Goal: Task Accomplishment & Management: Use online tool/utility

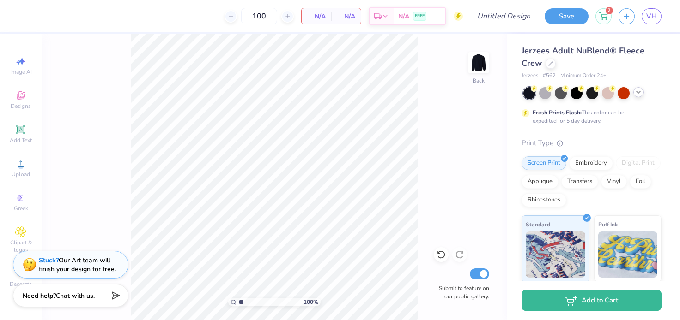
click at [641, 96] on icon at bounding box center [637, 92] width 7 height 7
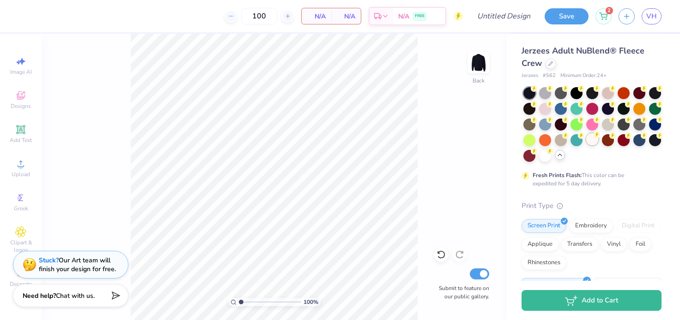
click at [592, 143] on div at bounding box center [592, 139] width 12 height 12
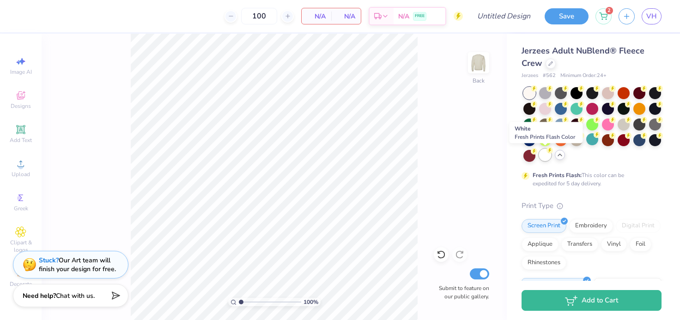
click at [544, 155] on div at bounding box center [545, 155] width 12 height 12
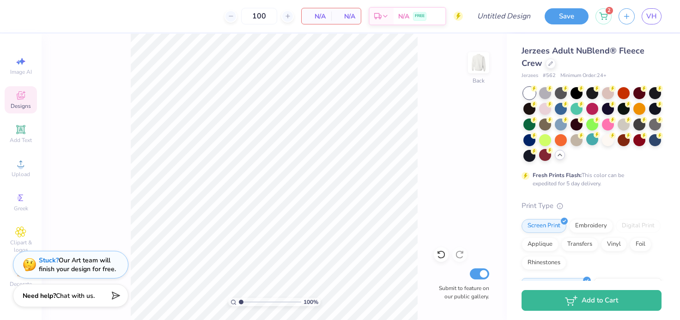
click at [21, 96] on icon at bounding box center [20, 95] width 11 height 11
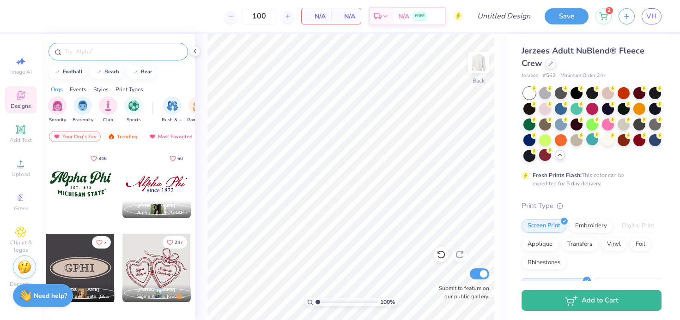
click at [76, 52] on input "text" at bounding box center [123, 51] width 118 height 9
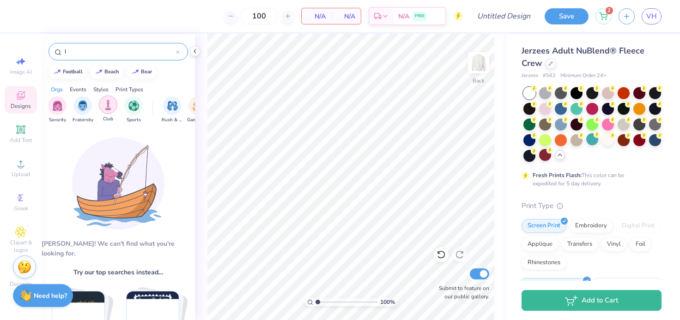
type input "I"
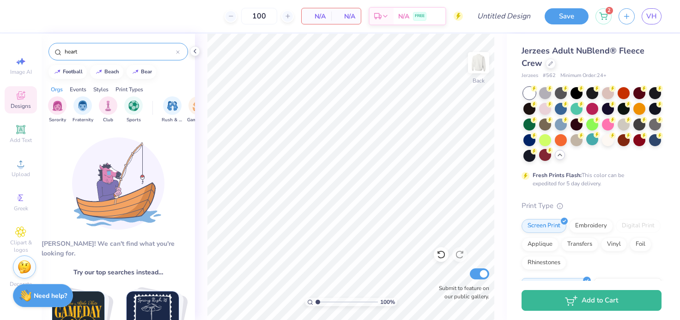
type input "heart"
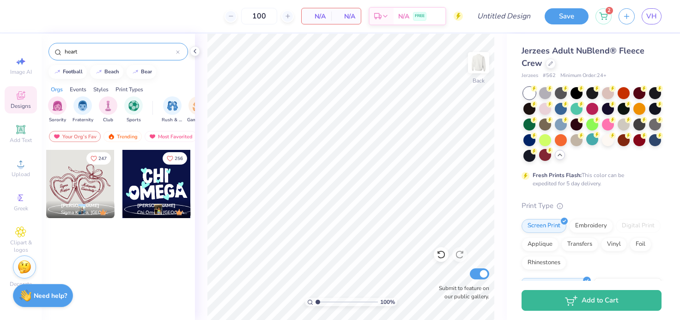
click at [179, 52] on icon at bounding box center [178, 52] width 4 height 4
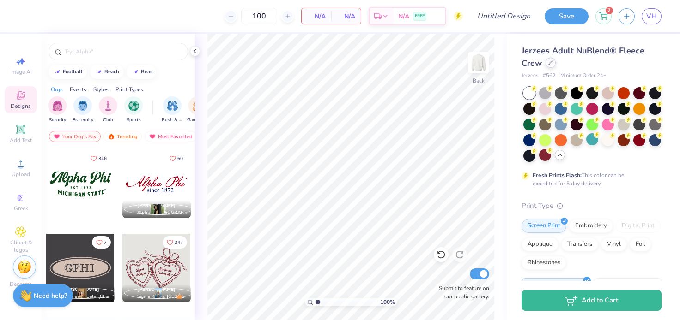
click at [553, 62] on div at bounding box center [550, 63] width 10 height 10
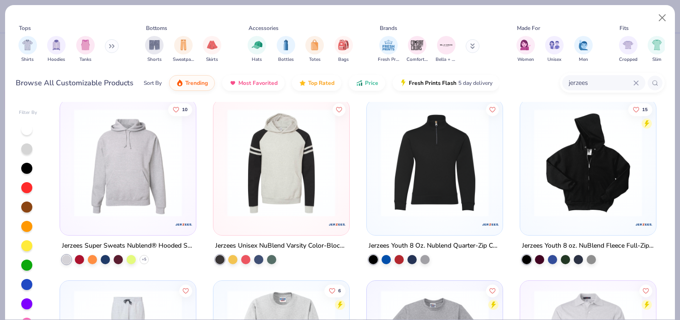
scroll to position [552, 0]
click at [632, 79] on input "jerzees" at bounding box center [601, 83] width 66 height 11
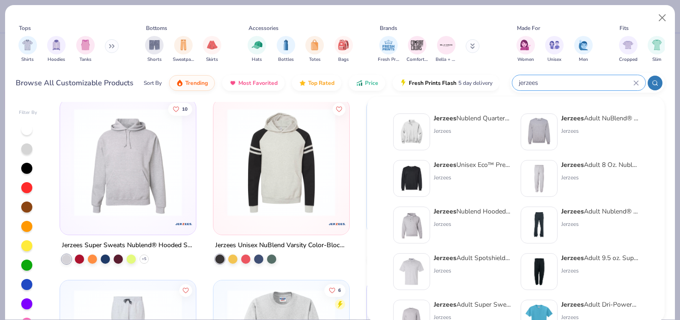
click at [636, 84] on icon at bounding box center [636, 83] width 4 height 4
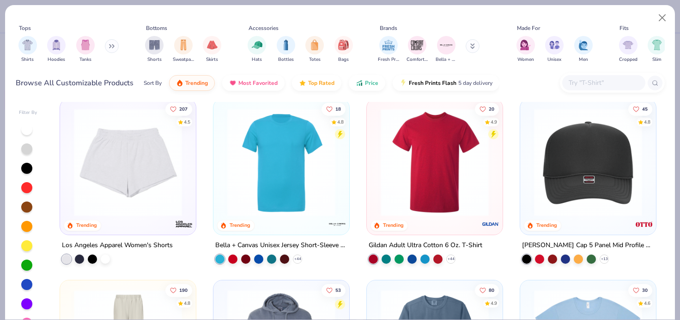
scroll to position [1489, 0]
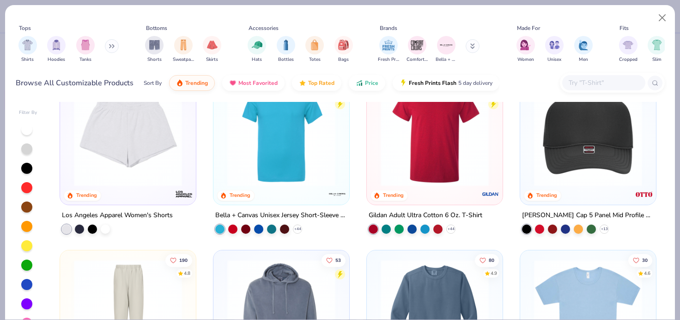
click at [584, 84] on input "text" at bounding box center [603, 83] width 71 height 11
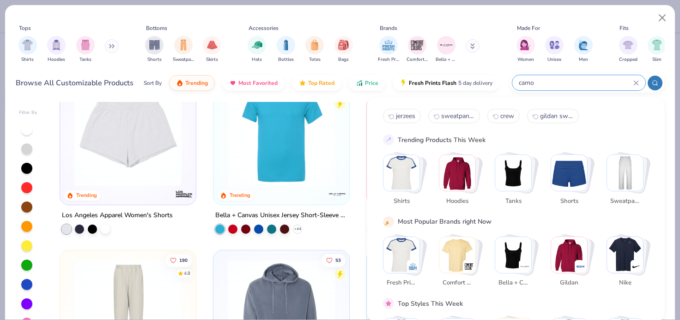
type input "camo"
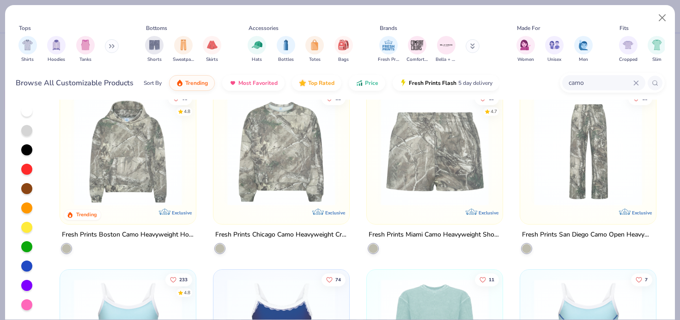
scroll to position [0, 0]
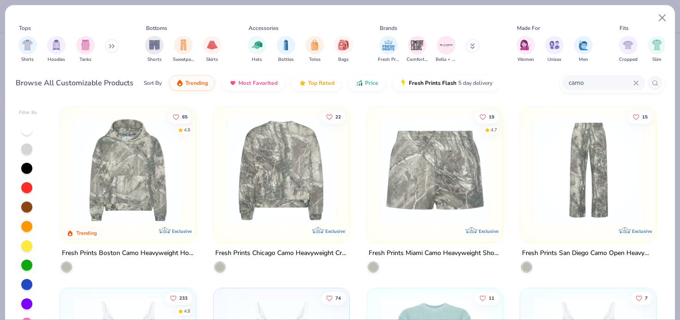
click at [223, 162] on img at bounding box center [163, 170] width 117 height 108
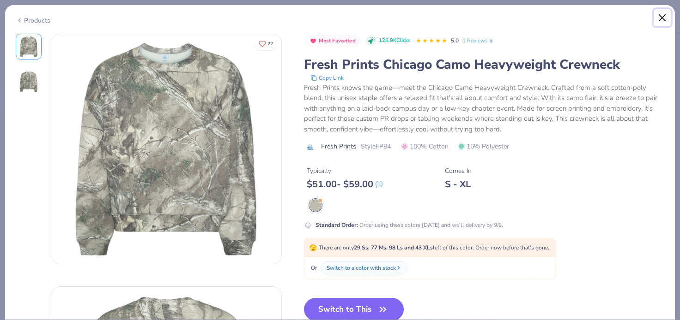
click at [659, 16] on button "Close" at bounding box center [662, 18] width 18 height 18
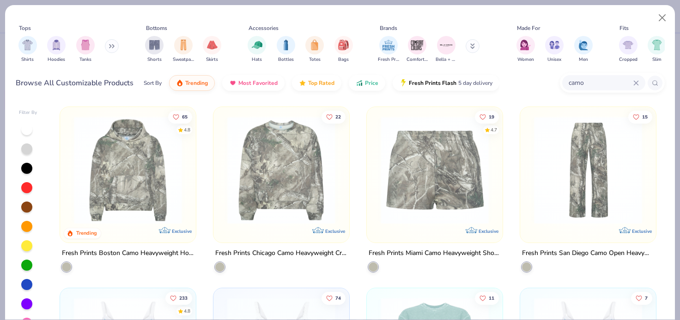
click at [431, 151] on img at bounding box center [434, 170] width 117 height 108
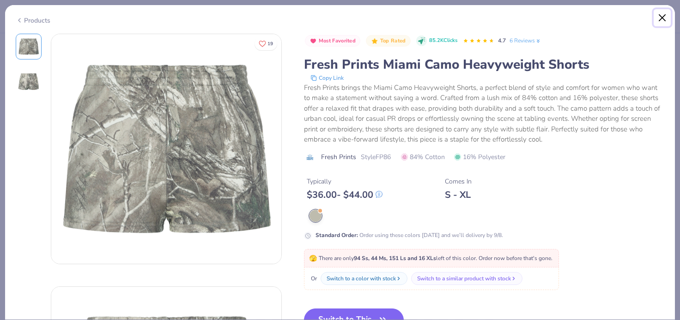
click at [661, 18] on button "Close" at bounding box center [662, 18] width 18 height 18
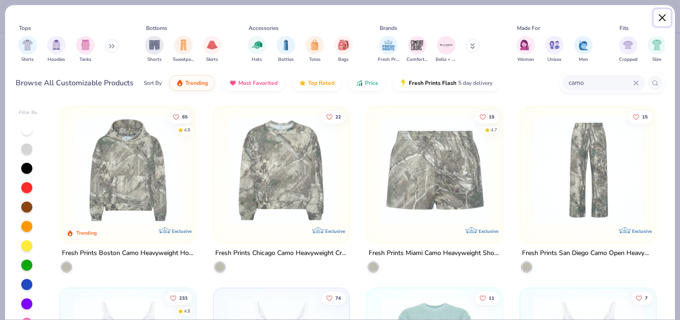
click at [664, 20] on button "Close" at bounding box center [662, 18] width 18 height 18
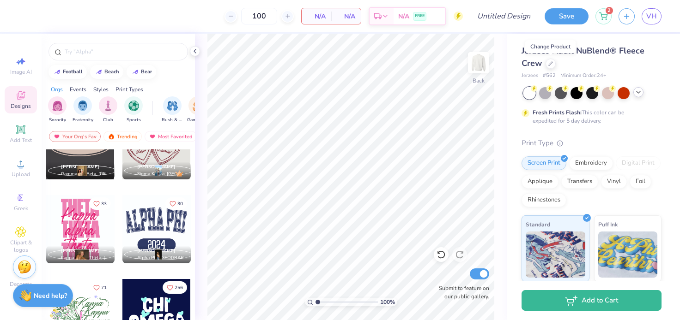
scroll to position [125, 0]
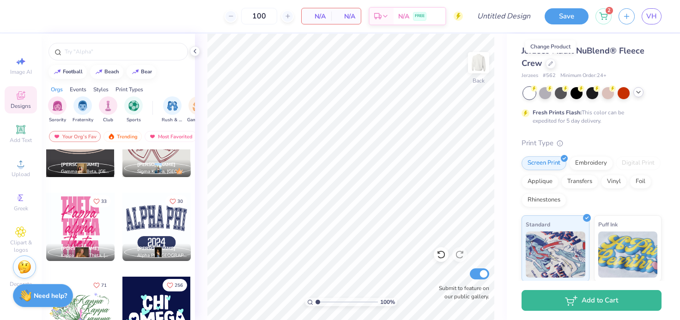
click at [151, 226] on div at bounding box center [156, 227] width 68 height 68
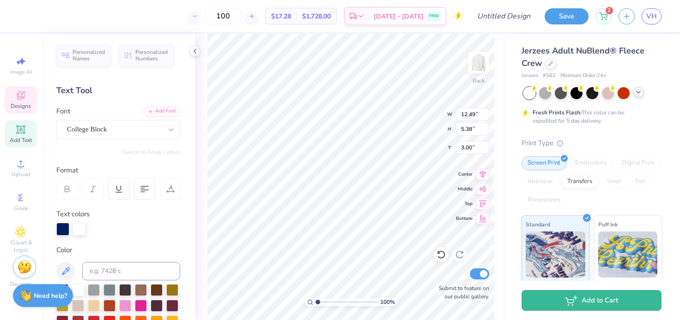
scroll to position [0, 0]
type textarea "Phi Sig"
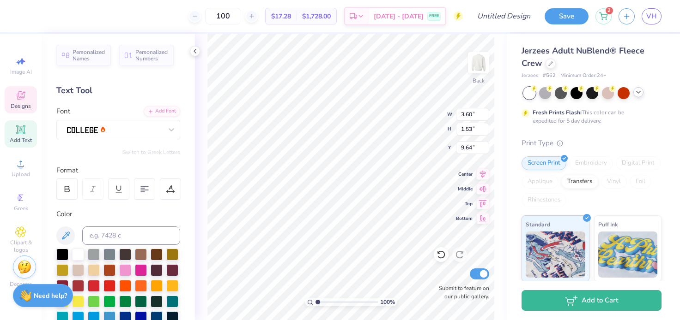
type input "3.60"
type input "1.53"
type input "9.64"
type textarea "1913"
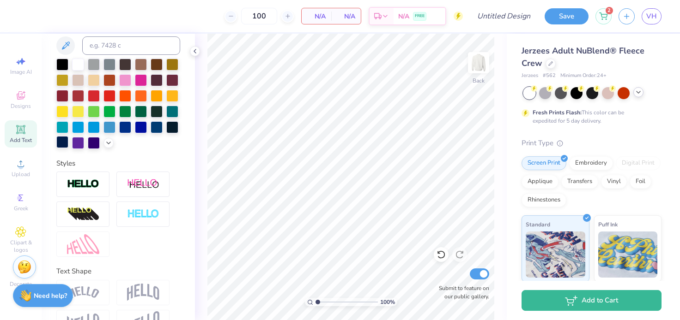
scroll to position [156, 0]
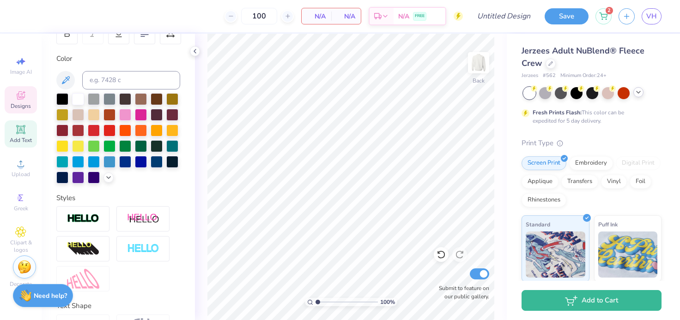
click at [19, 112] on div "Designs" at bounding box center [21, 99] width 32 height 27
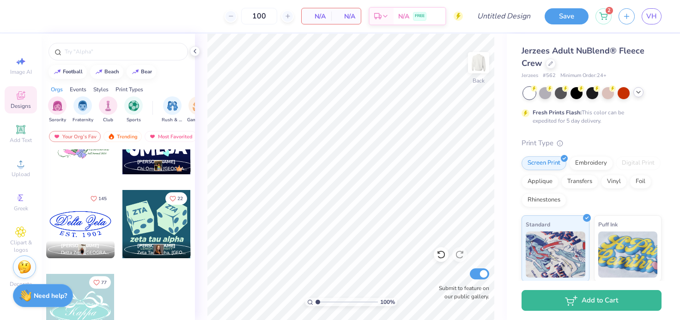
scroll to position [299, 0]
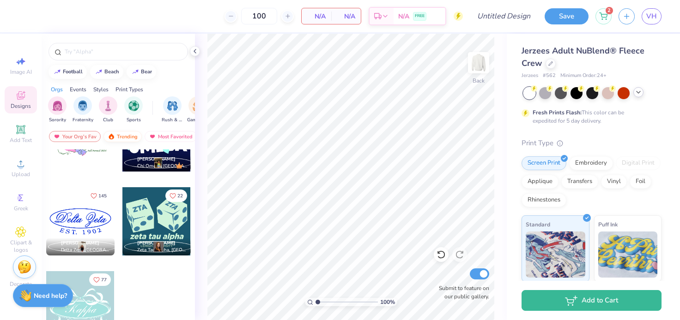
click at [123, 138] on div "Trending" at bounding box center [122, 136] width 38 height 11
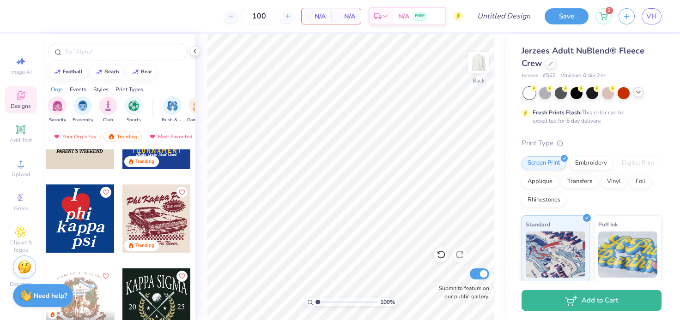
scroll to position [2826, 0]
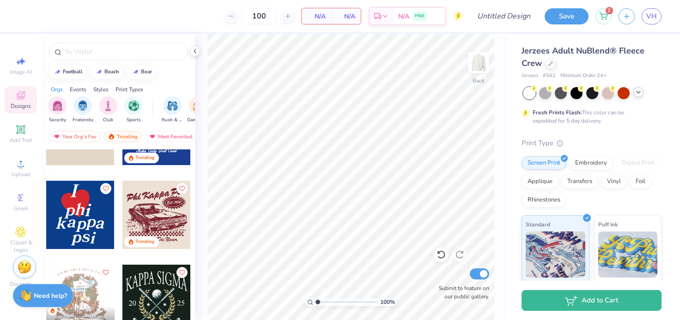
click at [69, 218] on div at bounding box center [11, 215] width 205 height 68
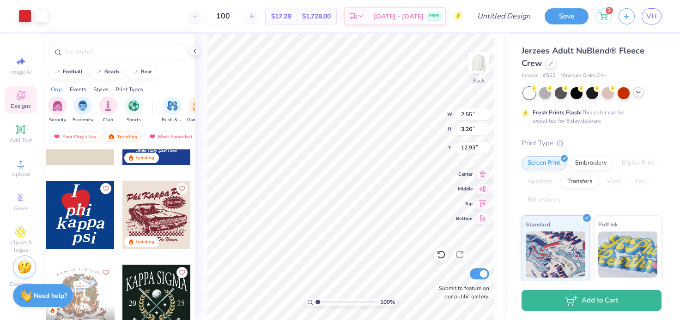
type input "12.93"
type input "7.52"
type input "9.62"
type input "6.57"
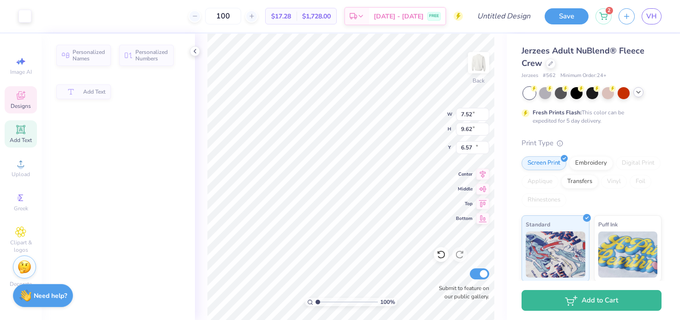
type input "1.66"
type input "1.73"
type input "12.15"
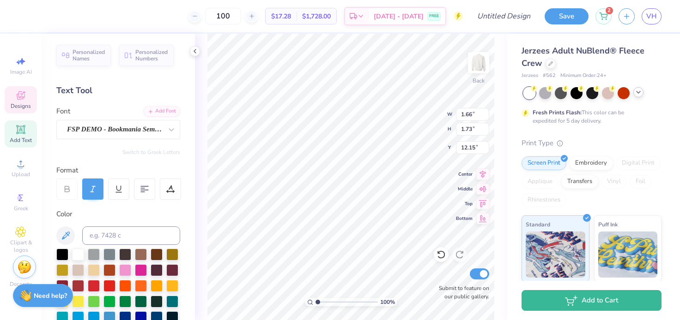
type input "1.64"
type input "1.89"
type input "11.50"
type textarea "s"
type input "1.27"
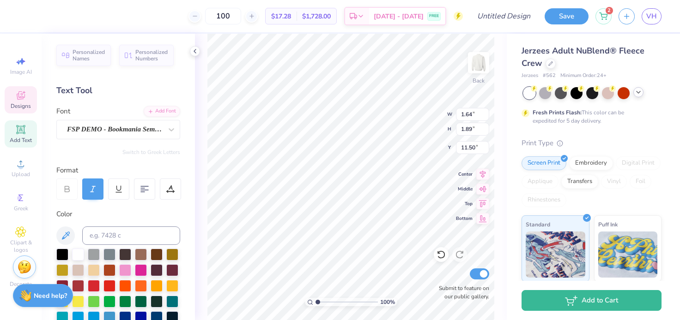
type input "1.28"
type input "12.22"
type input "1.17"
type input "11.80"
type input "1.27"
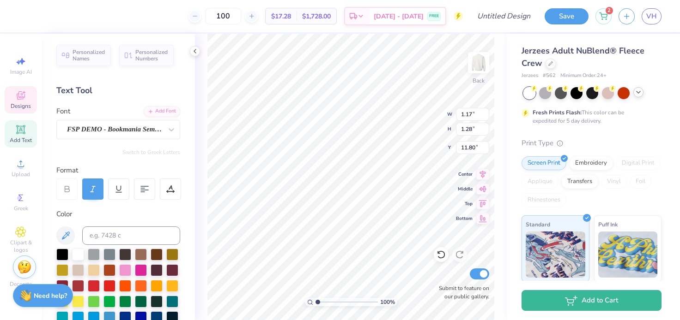
type input "12.22"
type textarea "a"
type textarea "i"
type input "1.66"
type input "1.73"
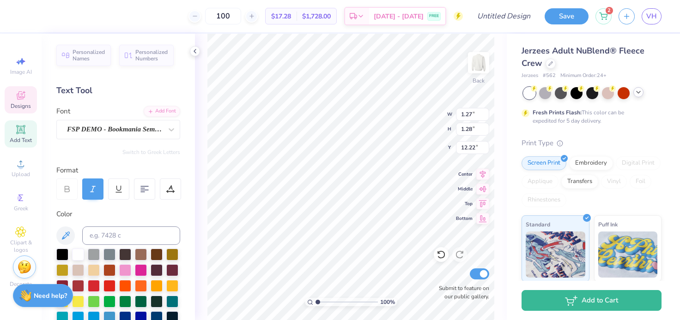
type input "12.44"
type textarea "g"
type input "12.15"
type textarea "m"
type input "1.27"
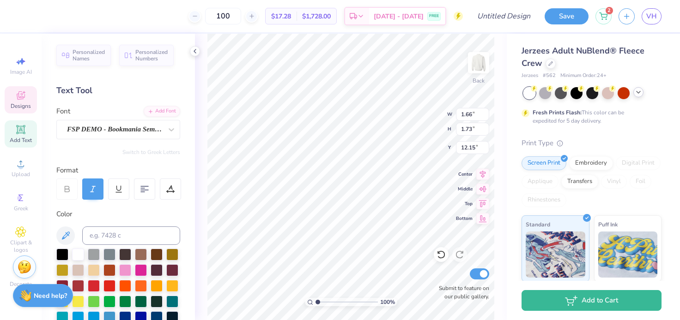
type input "1.28"
type input "12.38"
type textarea "a"
type input "1.66"
type input "1.73"
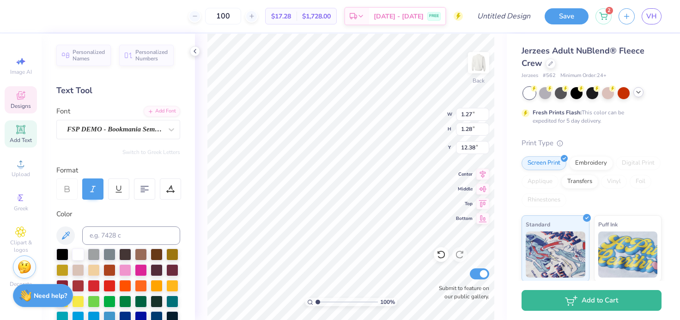
type input "14.58"
type textarea "p"
type textarea "s"
type input "1.17"
type input "1.28"
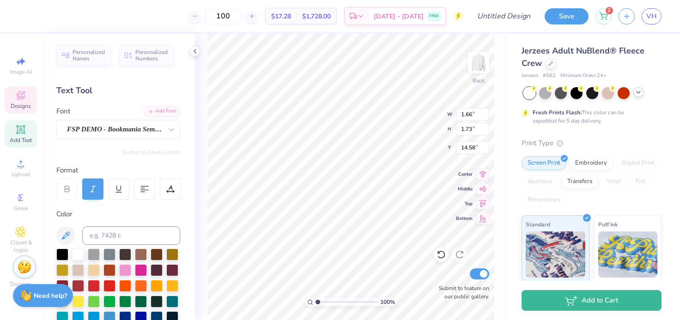
type input "14.50"
type textarea "s"
type textarea "i"
type input "0.93"
type input "1.83"
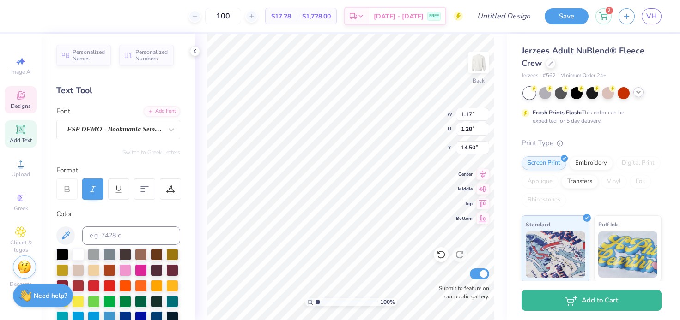
type input "14.17"
type textarea "g"
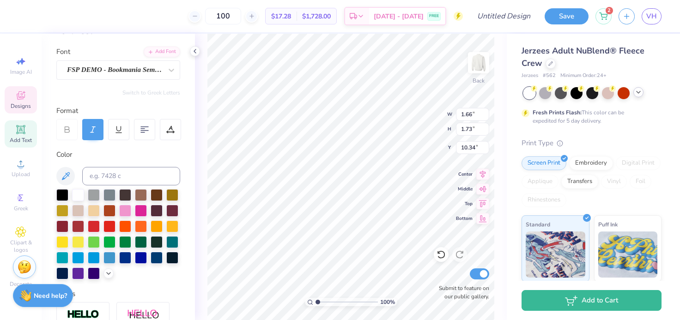
scroll to position [66, 0]
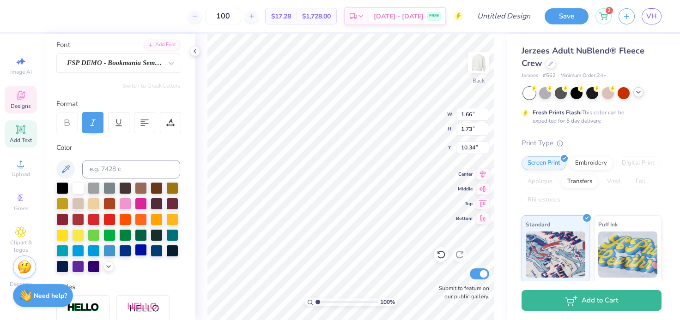
click at [143, 253] on div at bounding box center [141, 250] width 12 height 12
type input "1.51"
type input "1.89"
type input "9.61"
click at [141, 250] on div at bounding box center [141, 250] width 12 height 12
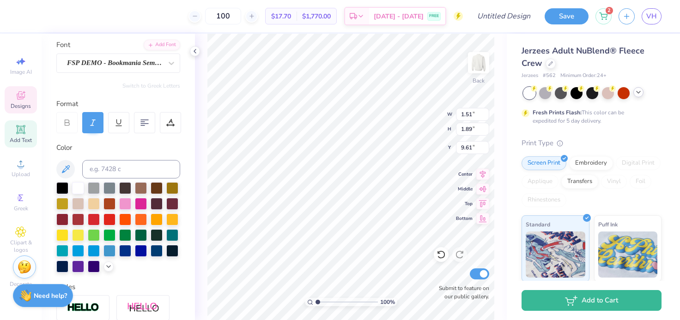
type input "1.00"
type input "1.97"
type input "9.53"
click at [144, 253] on div at bounding box center [141, 251] width 12 height 12
click at [138, 249] on div at bounding box center [141, 250] width 12 height 12
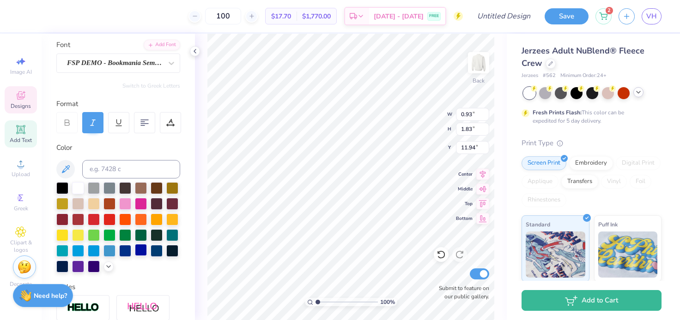
type input "0.93"
type input "1.83"
type input "11.94"
click at [142, 251] on div at bounding box center [141, 250] width 12 height 12
type input "1.42"
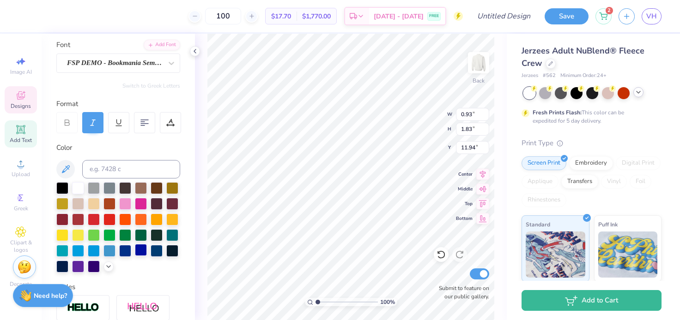
type input "2.21"
type input "12.20"
click at [135, 248] on div at bounding box center [141, 250] width 12 height 12
click at [142, 248] on div at bounding box center [141, 250] width 12 height 12
click at [142, 253] on div at bounding box center [141, 250] width 12 height 12
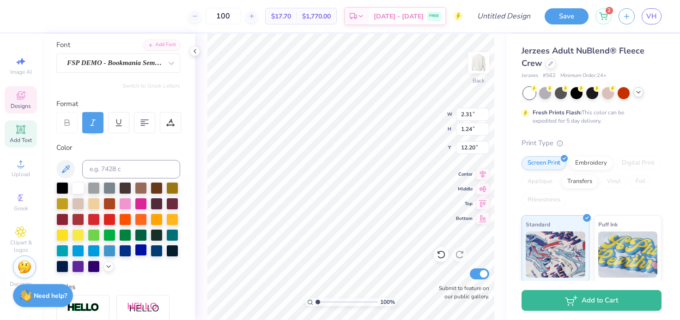
type input "12.69"
type input "11.50"
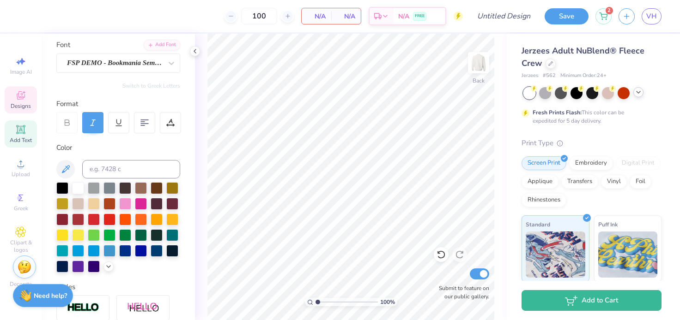
click at [25, 103] on span "Designs" at bounding box center [21, 106] width 20 height 7
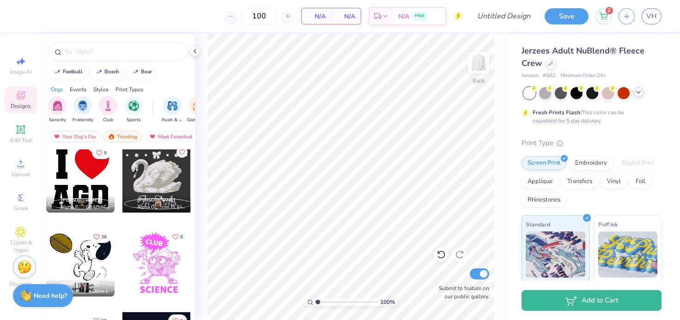
scroll to position [6309, 0]
click at [68, 179] on div at bounding box center [80, 178] width 68 height 68
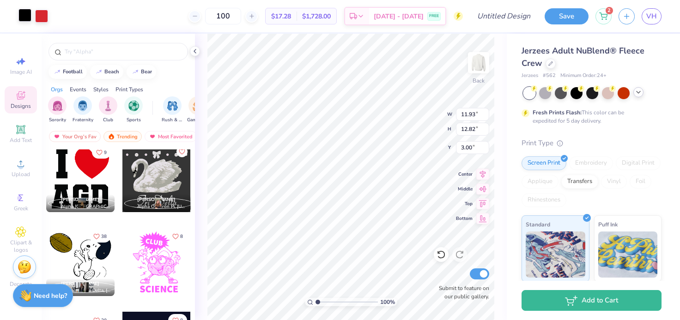
click at [27, 12] on div at bounding box center [24, 15] width 13 height 13
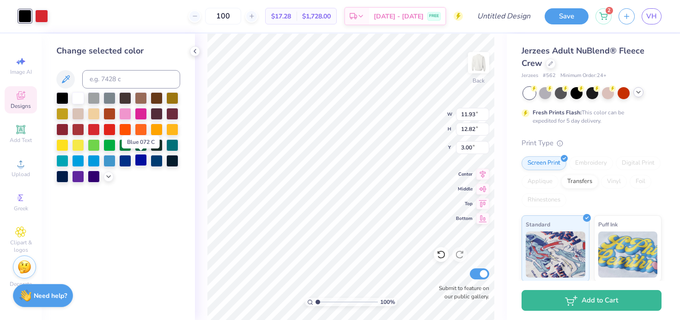
click at [140, 163] on div at bounding box center [141, 160] width 12 height 12
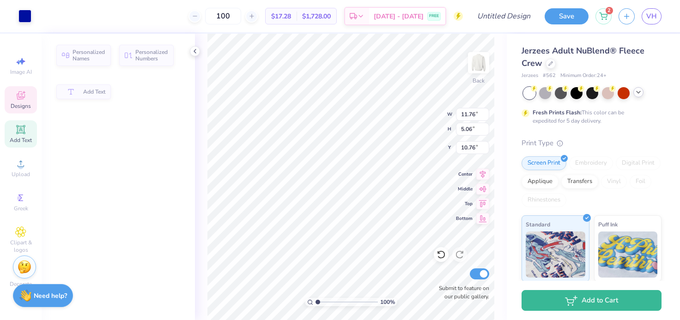
type input "11.76"
type input "5.06"
type input "10.76"
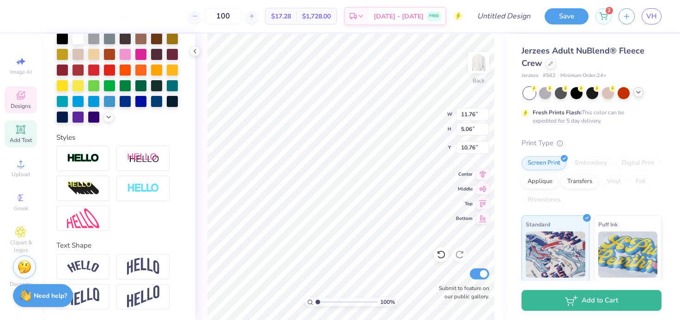
scroll to position [0, 0]
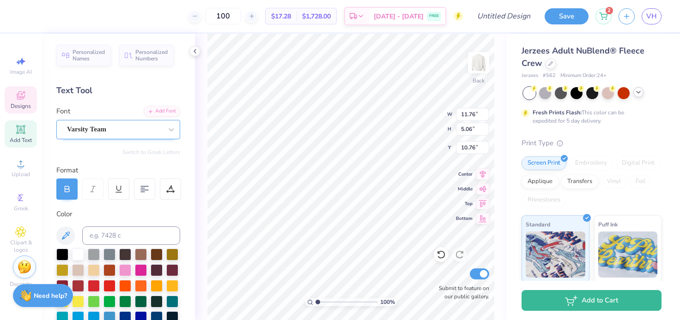
type textarea "GD"
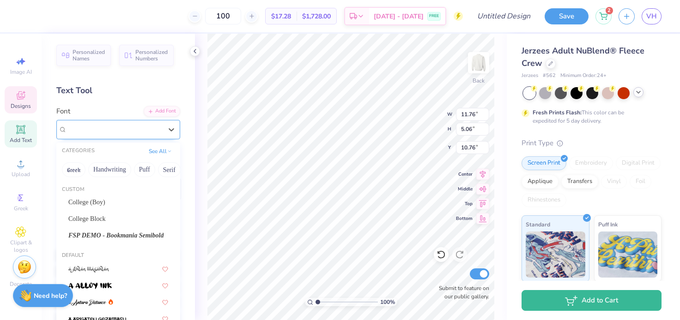
click at [112, 133] on div "Varsity Team" at bounding box center [114, 129] width 97 height 14
click at [100, 100] on div "Personalized Names Personalized Numbers Text Tool Add Font Font option Varsity …" at bounding box center [118, 177] width 153 height 287
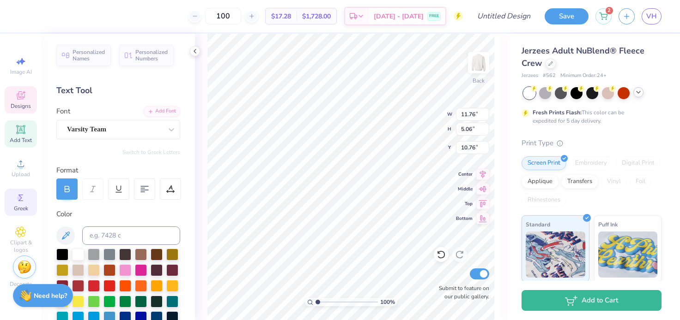
click at [24, 201] on icon at bounding box center [20, 198] width 11 height 11
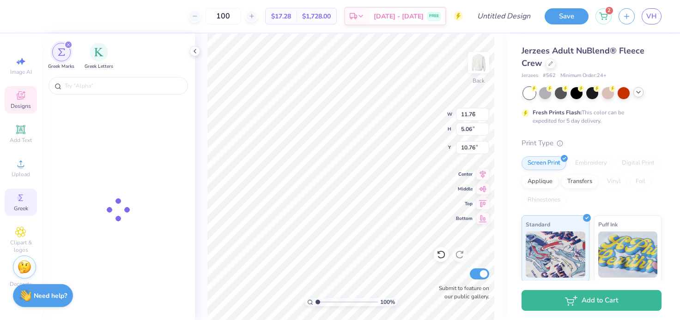
type input "7.34"
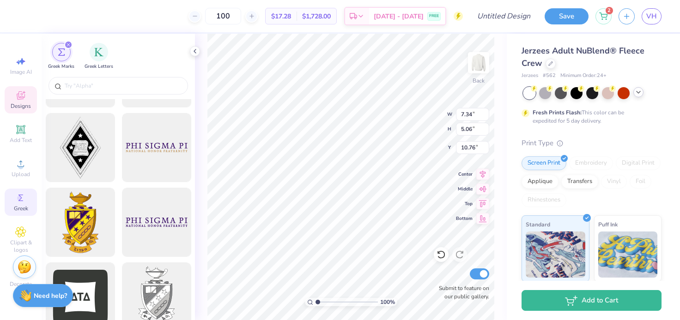
scroll to position [212, 0]
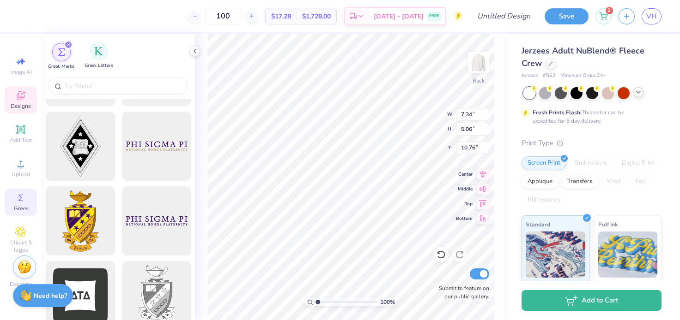
click at [109, 47] on div "Greek Letters" at bounding box center [99, 55] width 29 height 27
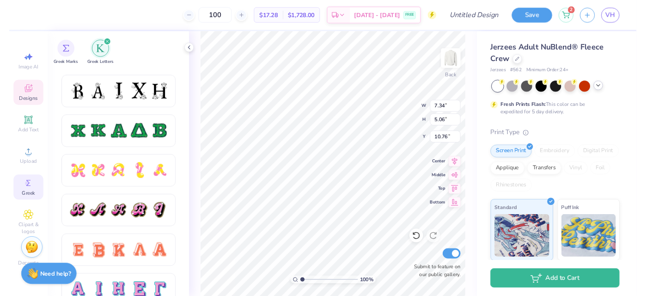
scroll to position [0, 0]
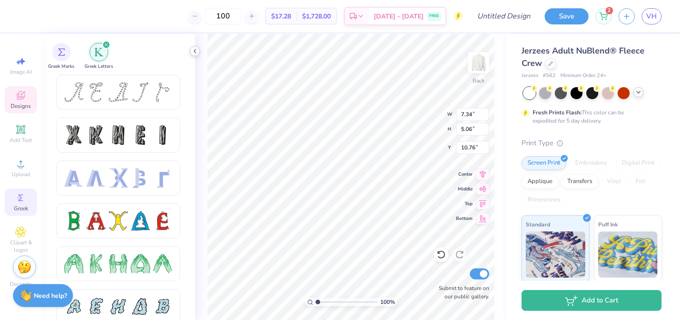
click at [196, 54] on icon at bounding box center [194, 51] width 7 height 7
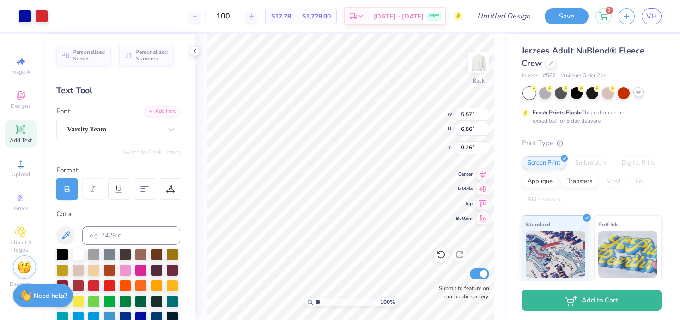
type input "5.57"
type input "6.56"
type input "6.61"
type input "7.38"
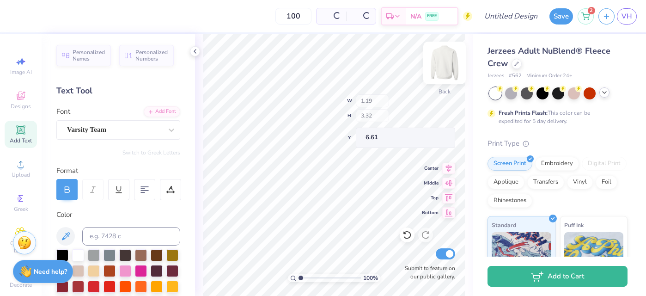
type input "6.62"
click at [449, 65] on img at bounding box center [444, 62] width 37 height 37
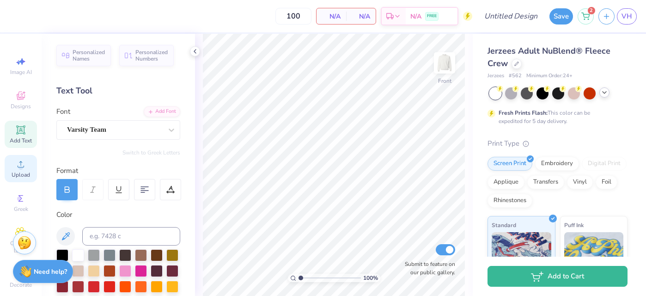
click at [21, 170] on div "Upload" at bounding box center [21, 168] width 32 height 27
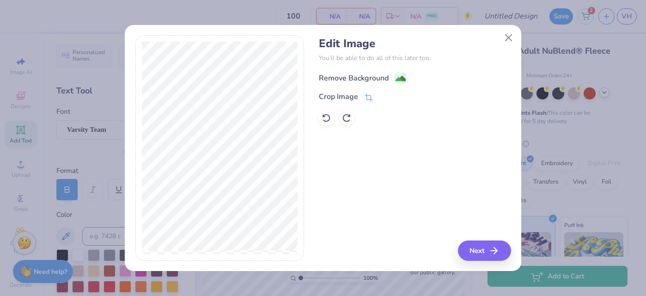
click at [338, 75] on div "Remove Background" at bounding box center [354, 77] width 70 height 11
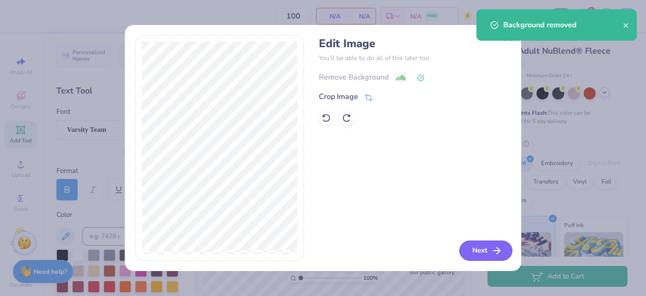
click at [480, 256] on button "Next" at bounding box center [485, 250] width 53 height 20
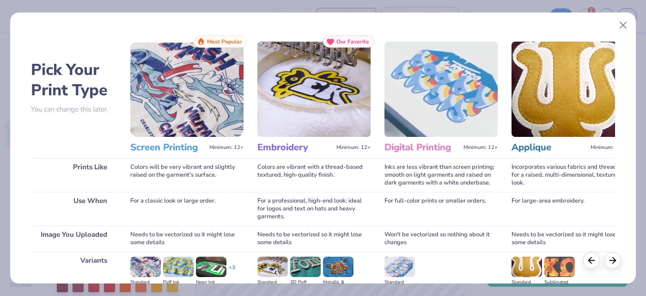
scroll to position [119, 0]
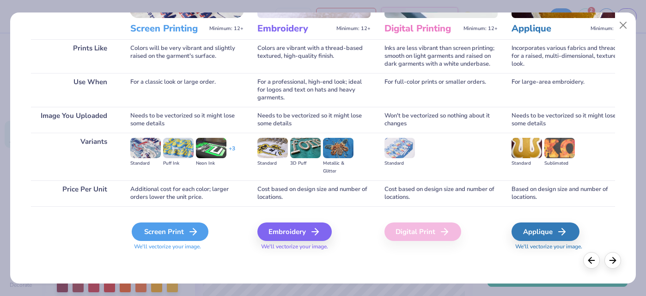
click at [165, 234] on div "Screen Print" at bounding box center [170, 231] width 77 height 18
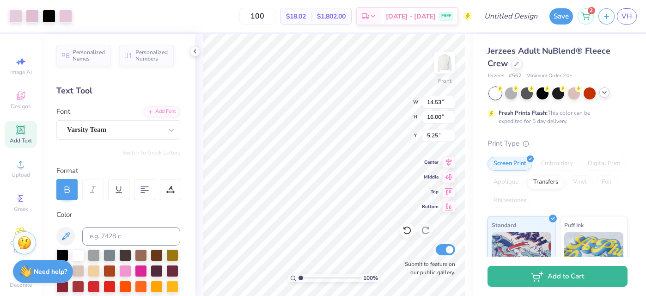
type input "13.45"
type input "14.81"
type input "6.47"
type input "10.51"
click at [22, 143] on span "Add Text" at bounding box center [21, 140] width 22 height 7
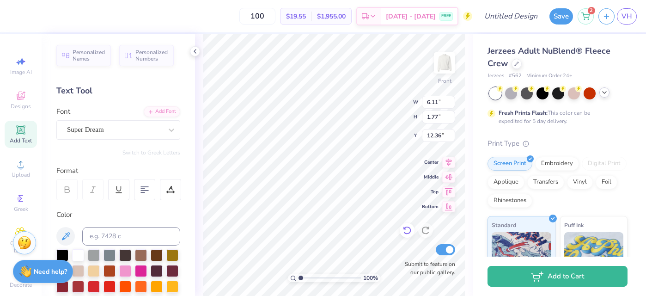
click at [404, 226] on icon at bounding box center [406, 229] width 9 height 9
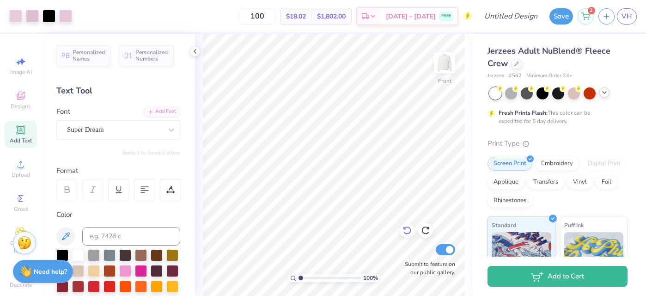
click at [405, 234] on icon at bounding box center [406, 229] width 9 height 9
click at [426, 230] on icon at bounding box center [425, 229] width 9 height 9
click at [86, 121] on div "Super Dream" at bounding box center [118, 129] width 124 height 19
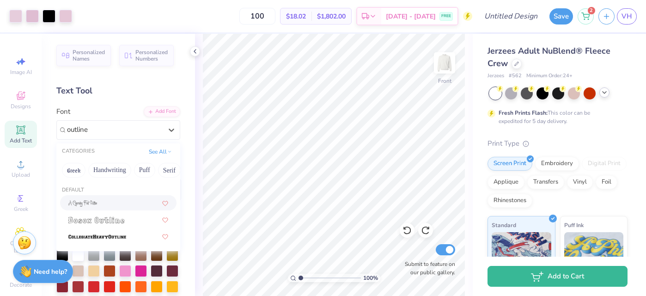
type input "outline"
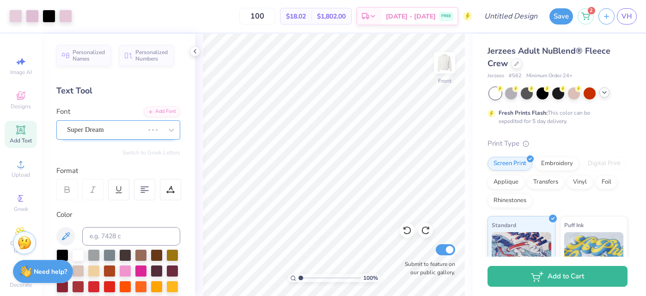
click at [90, 132] on div "Super Dream" at bounding box center [105, 129] width 79 height 14
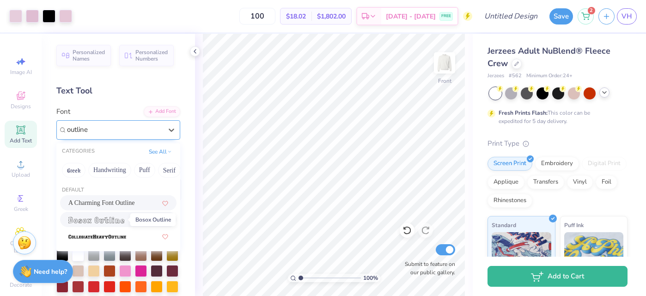
click at [97, 220] on img at bounding box center [96, 220] width 56 height 6
type input "outline"
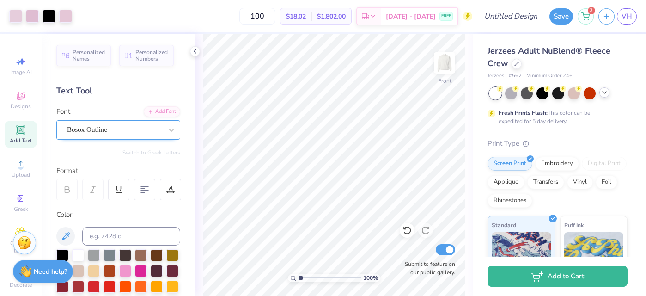
click at [17, 150] on div "Image AI Designs Add Text Upload Greek Clipart & logos Decorate" at bounding box center [21, 172] width 32 height 240
click at [18, 124] on icon at bounding box center [20, 129] width 11 height 11
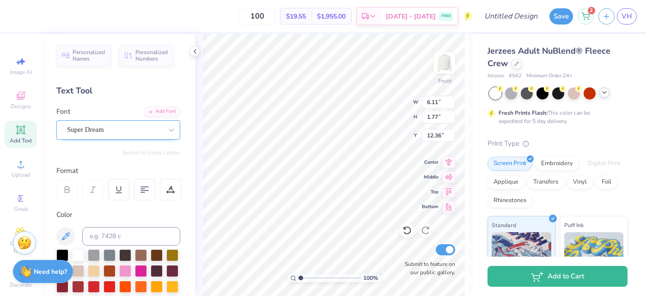
scroll to position [0, 0]
type textarea "PHI SIG"
click at [144, 133] on div "Super Dream" at bounding box center [114, 129] width 97 height 14
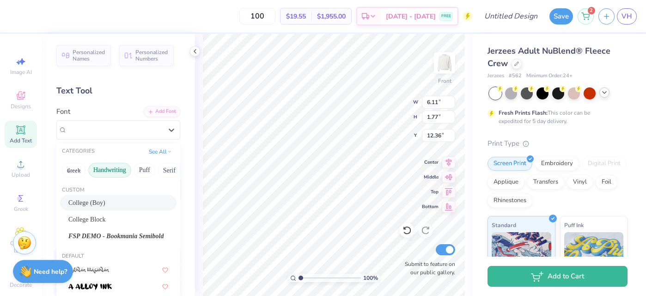
click at [99, 168] on button "Handwriting" at bounding box center [109, 170] width 43 height 15
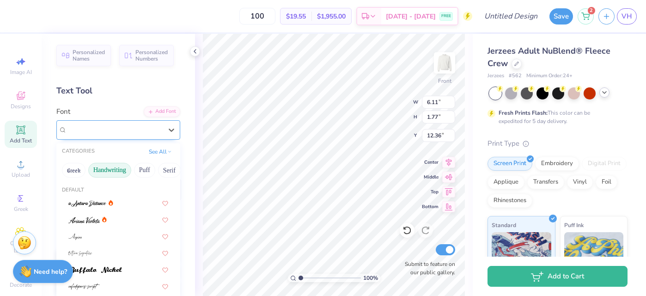
click at [86, 135] on div at bounding box center [114, 129] width 95 height 12
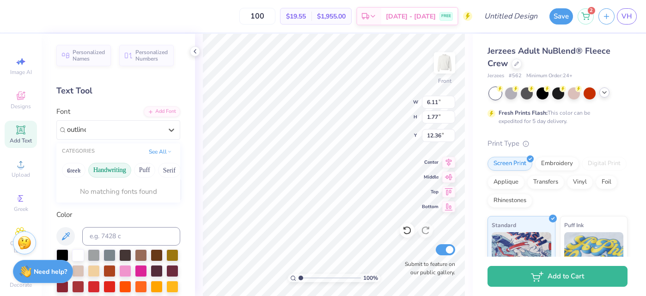
type input "outline"
click at [72, 165] on button "Greek" at bounding box center [74, 170] width 24 height 15
click at [91, 129] on div at bounding box center [114, 129] width 97 height 14
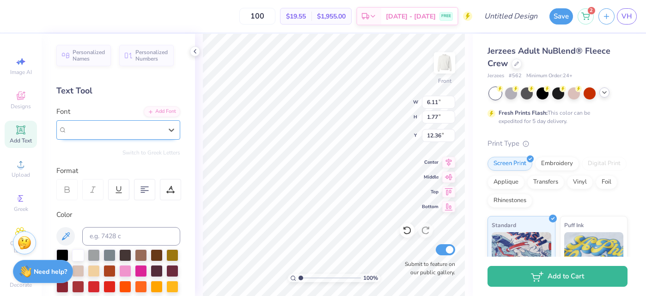
click at [80, 134] on div "Super Dream" at bounding box center [114, 129] width 97 height 14
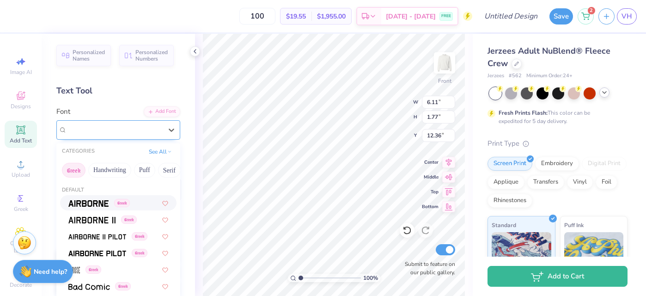
click at [80, 125] on span "Super Dream" at bounding box center [85, 129] width 37 height 11
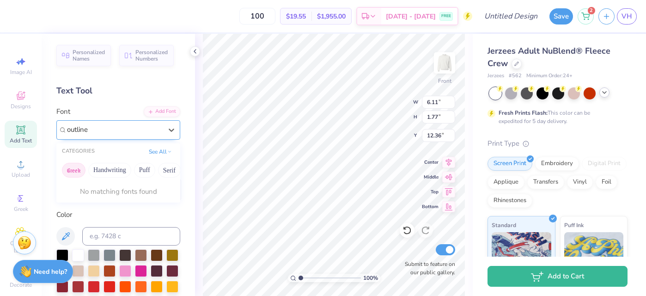
drag, startPoint x: 89, startPoint y: 129, endPoint x: 70, endPoint y: 129, distance: 19.4
click at [74, 129] on input "outline" at bounding box center [78, 129] width 23 height 11
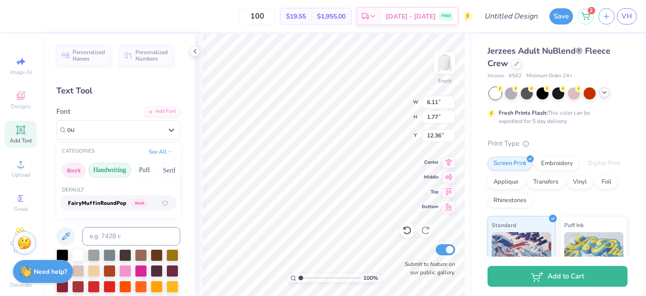
type input "o"
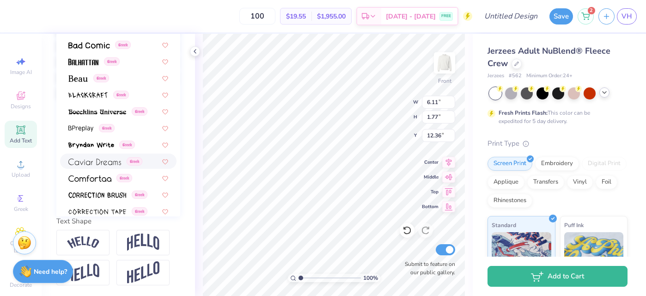
scroll to position [0, 0]
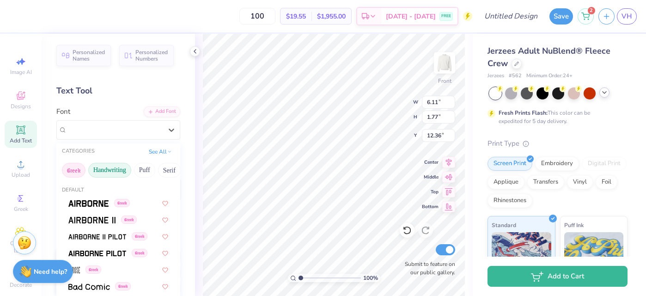
click at [97, 163] on button "Handwriting" at bounding box center [109, 170] width 43 height 15
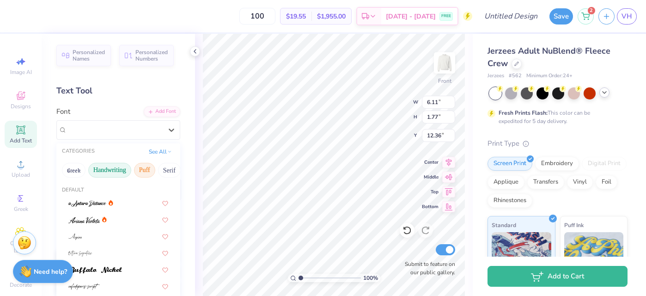
click at [139, 172] on button "Puff" at bounding box center [144, 170] width 21 height 15
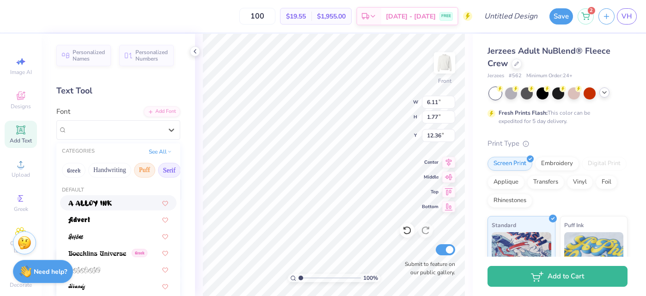
click at [169, 165] on button "Serif" at bounding box center [169, 170] width 23 height 15
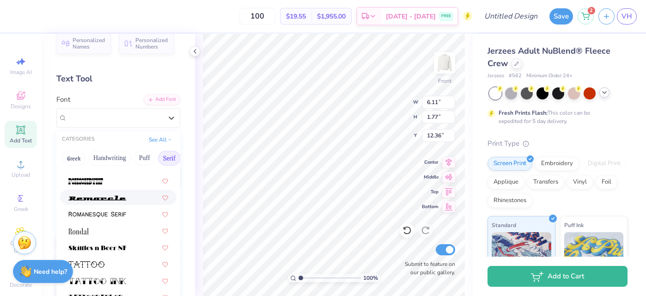
scroll to position [16, 0]
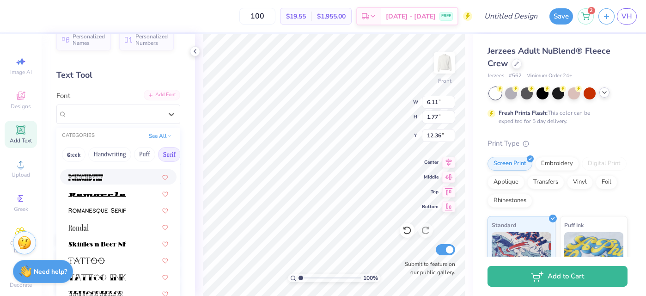
click at [151, 95] on icon at bounding box center [151, 95] width 6 height 6
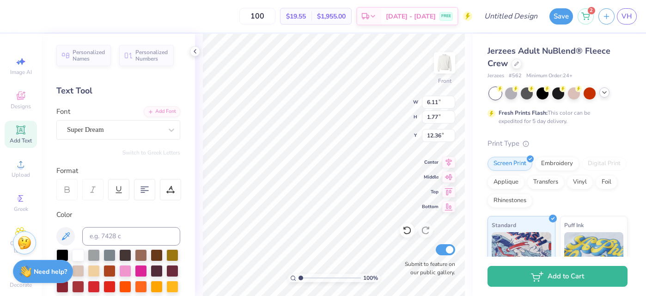
scroll to position [0, 0]
click at [109, 137] on div "Super Dream" at bounding box center [118, 129] width 124 height 19
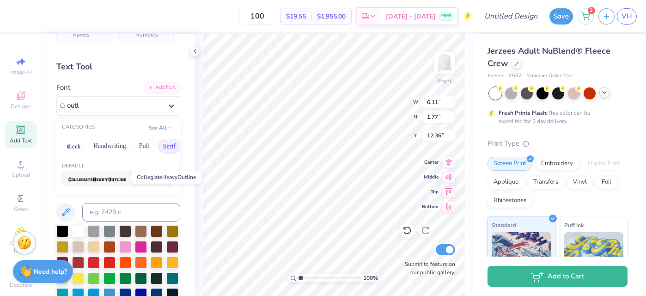
scroll to position [26, 0]
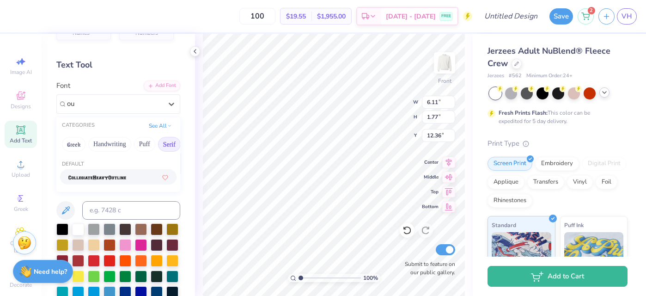
type input "o"
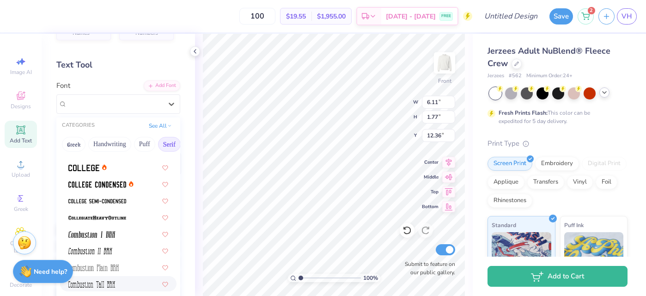
scroll to position [262, 0]
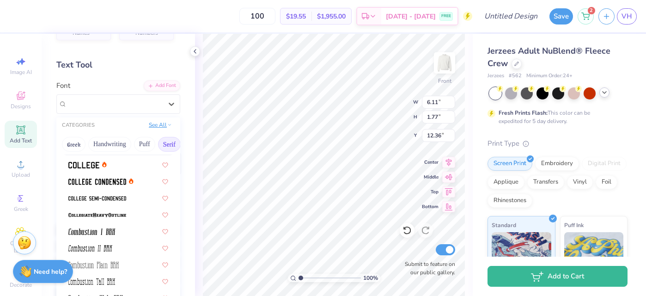
click at [153, 127] on button "See All" at bounding box center [160, 124] width 29 height 9
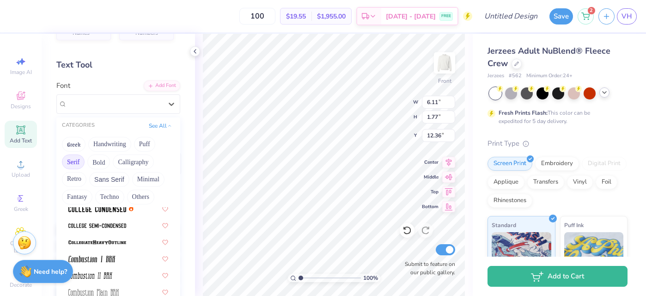
scroll to position [289, 0]
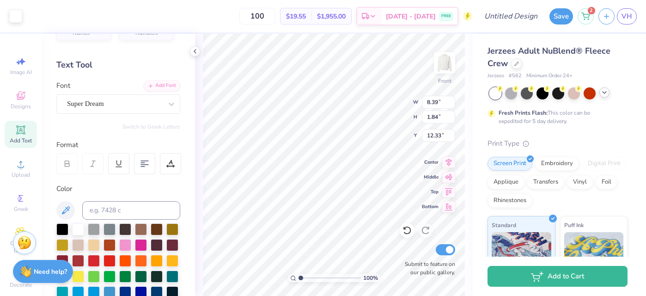
type input "8.39"
type input "1.84"
type input "12.33"
type input "10.53"
type input "2.95"
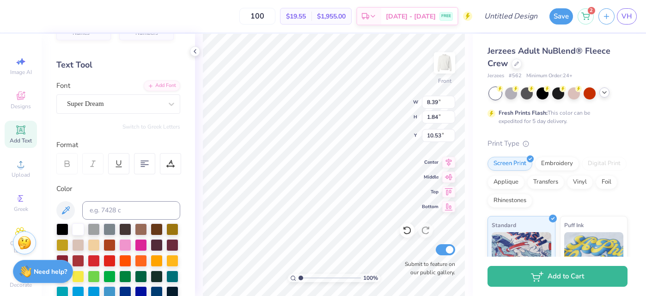
type input "3.57"
type input "6.59"
click at [410, 227] on icon at bounding box center [406, 229] width 9 height 9
click at [411, 229] on icon at bounding box center [406, 229] width 9 height 9
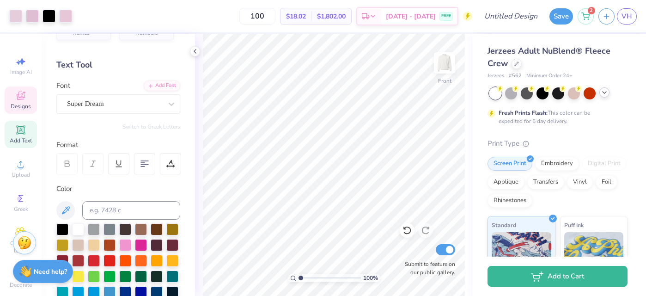
click at [29, 102] on div "Designs" at bounding box center [21, 99] width 32 height 27
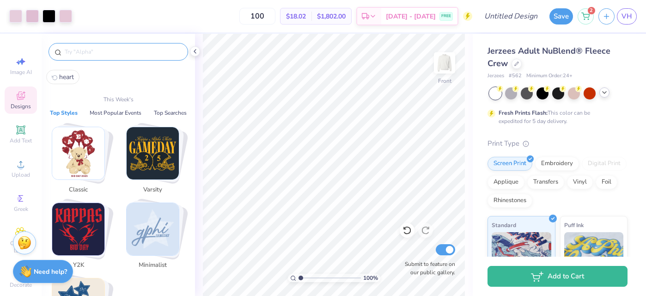
click at [79, 52] on input "text" at bounding box center [123, 51] width 118 height 9
click at [24, 165] on icon at bounding box center [20, 163] width 11 height 11
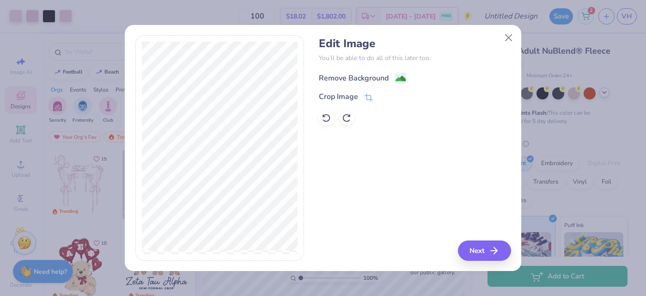
click at [353, 74] on div "Remove Background" at bounding box center [354, 77] width 70 height 11
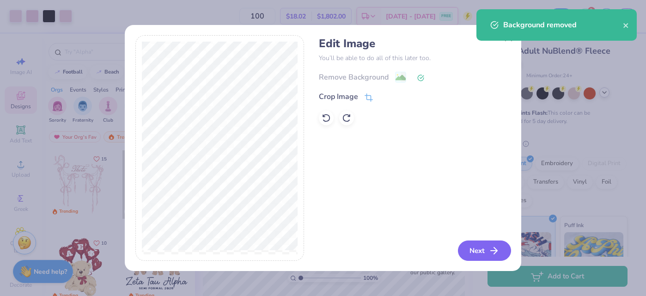
click at [483, 242] on button "Next" at bounding box center [484, 250] width 53 height 20
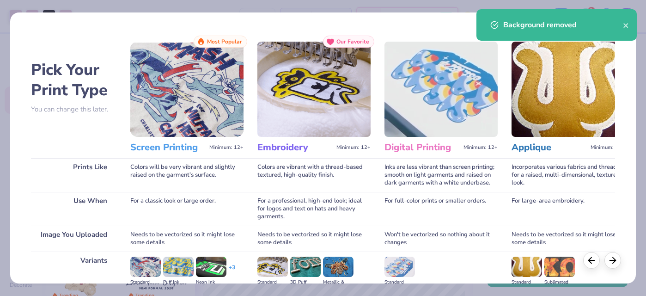
scroll to position [119, 0]
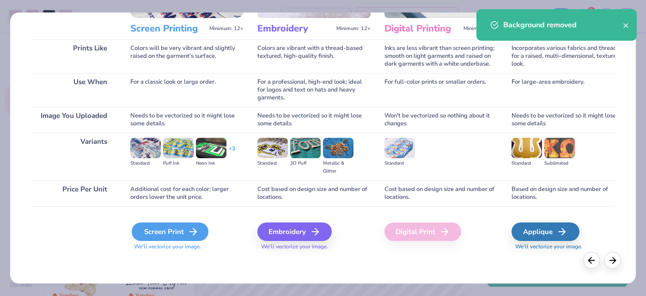
click at [200, 229] on div "Screen Print" at bounding box center [170, 231] width 77 height 18
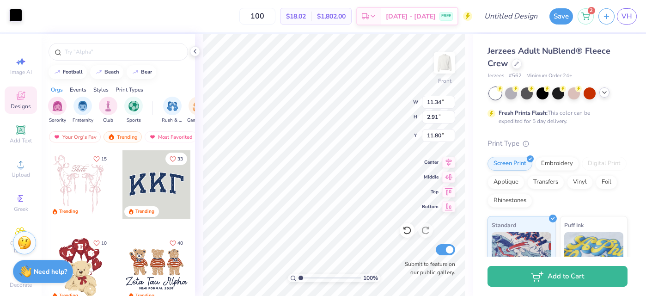
click at [11, 16] on div at bounding box center [15, 15] width 13 height 13
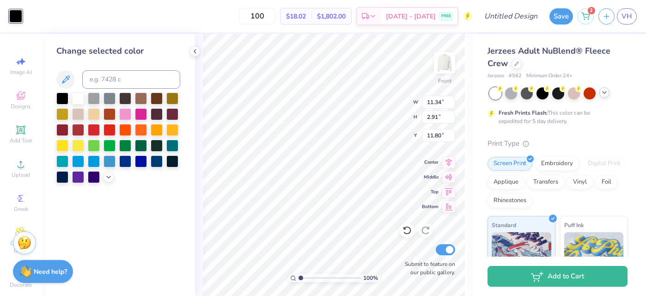
type input "2.95"
type input "3.57"
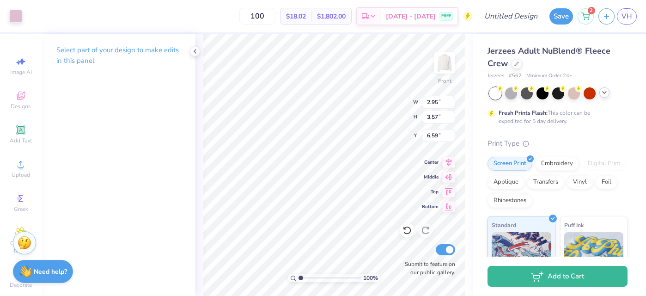
type input "6.60"
click at [409, 229] on icon at bounding box center [406, 229] width 9 height 9
type input "11.34"
type input "2.91"
type input "11.80"
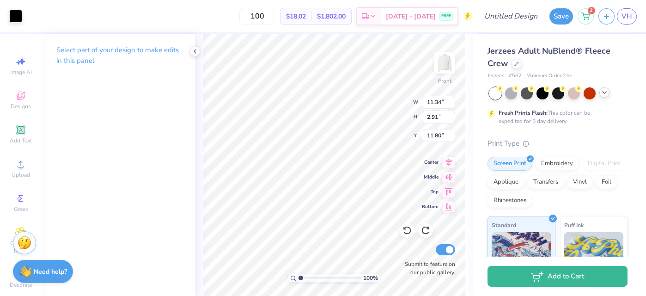
type input "11.34"
type input "2.91"
type input "11.80"
click at [18, 13] on div at bounding box center [15, 15] width 13 height 13
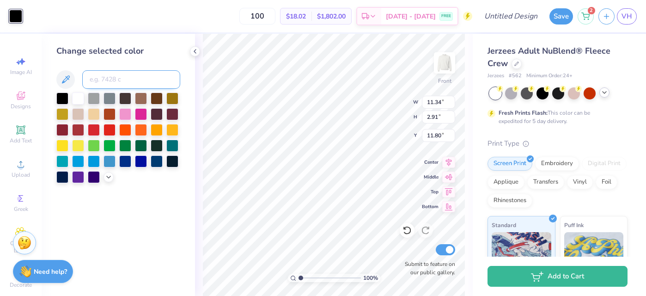
click at [132, 78] on input at bounding box center [131, 79] width 98 height 18
type input "679"
type input "x"
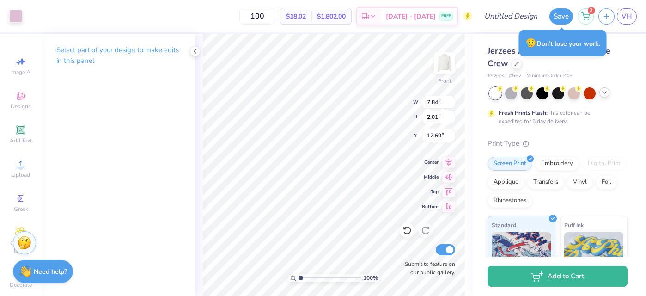
type input "7.84"
type input "2.01"
type input "10.36"
type input "10.52"
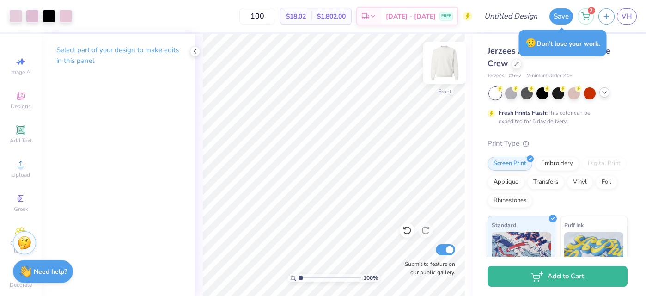
click at [438, 59] on img at bounding box center [444, 62] width 37 height 37
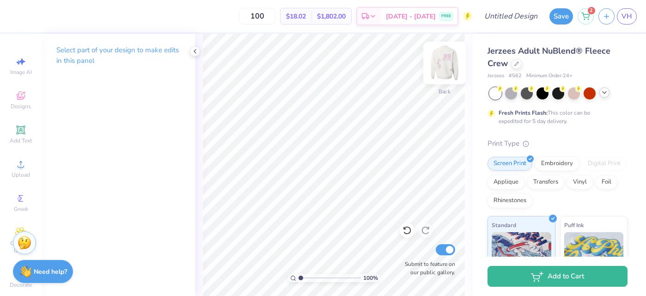
click at [446, 71] on img at bounding box center [444, 62] width 37 height 37
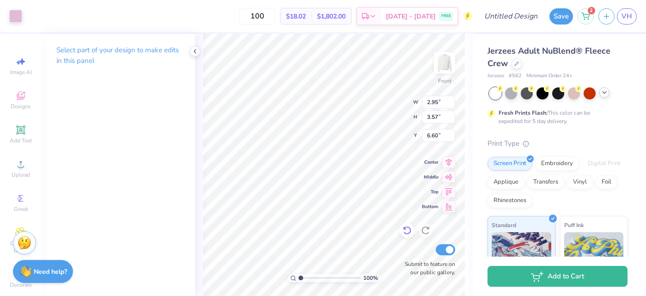
click at [401, 230] on div at bounding box center [406, 230] width 15 height 15
type input "6.59"
click at [185, 160] on div "Select part of your design to make edits in this panel" at bounding box center [118, 165] width 153 height 262
click at [191, 51] on icon at bounding box center [194, 51] width 7 height 7
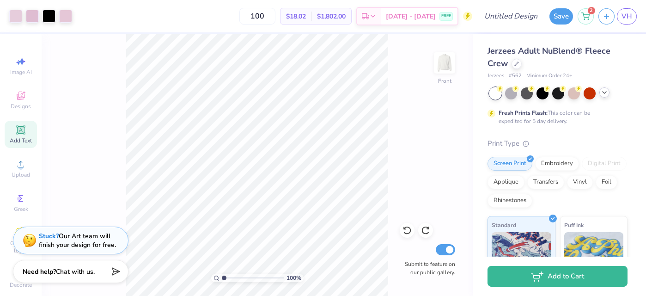
click at [22, 133] on icon at bounding box center [20, 129] width 7 height 7
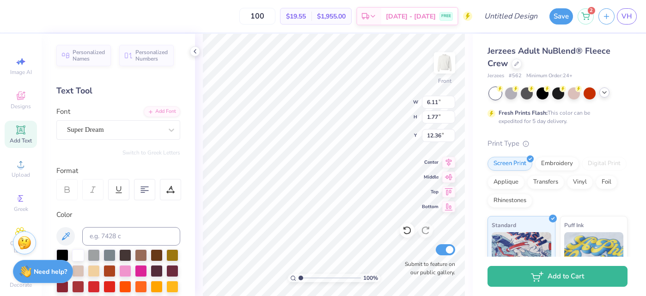
type textarea "1"
type input "14.17"
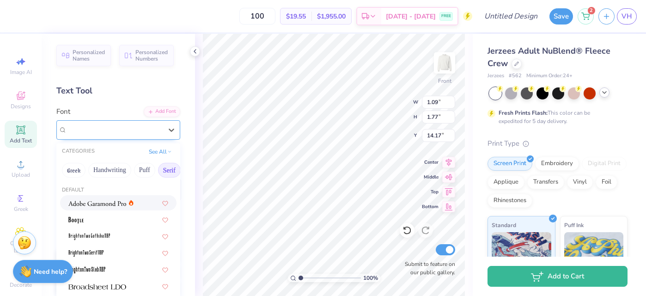
click at [117, 132] on div "Super Dream" at bounding box center [114, 129] width 97 height 14
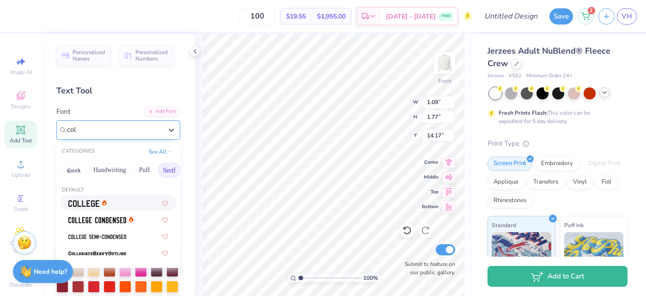
scroll to position [0, 0]
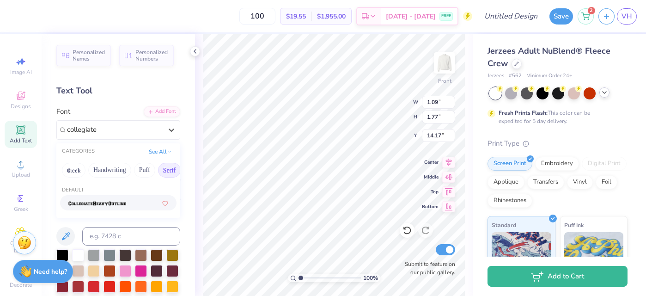
click at [81, 204] on img at bounding box center [97, 203] width 58 height 6
type input "collegiate"
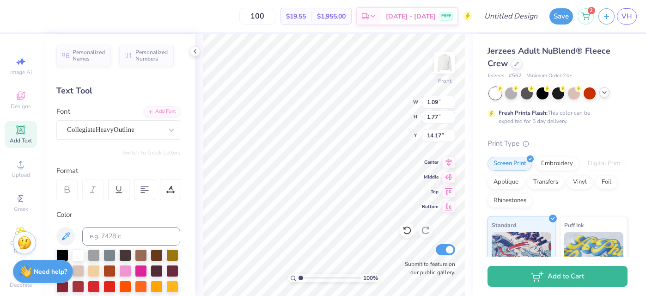
type input "0.82"
type input "1.87"
type input "14.12"
type input "3.29"
type input "7.51"
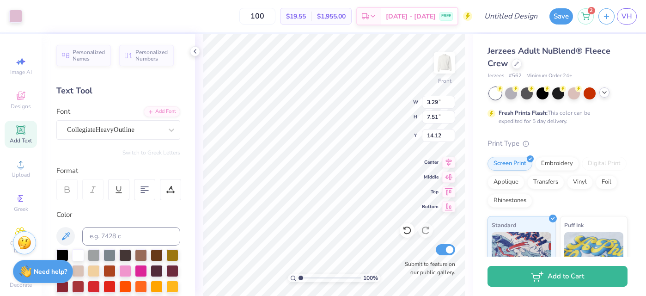
type input "2.95"
type input "3.57"
type input "6.59"
type input "3.29"
type input "7.51"
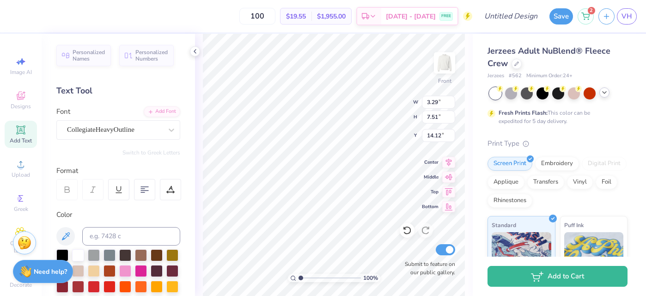
type input "14.13"
type textarea "13"
type input "4.93"
type input "3.99"
type input "13.95"
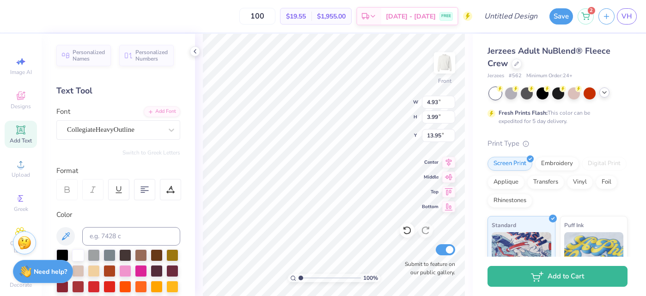
type input "6.37"
type input "5.15"
type input "13.25"
type input "6.36"
type input "5.14"
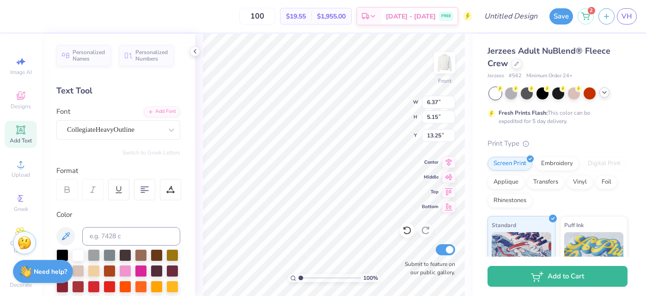
type input "13.26"
click at [117, 164] on div "Personalized Names Personalized Numbers Text Tool Add Font Font CollegiateHeavy…" at bounding box center [118, 165] width 153 height 262
click at [195, 53] on icon at bounding box center [194, 51] width 7 height 7
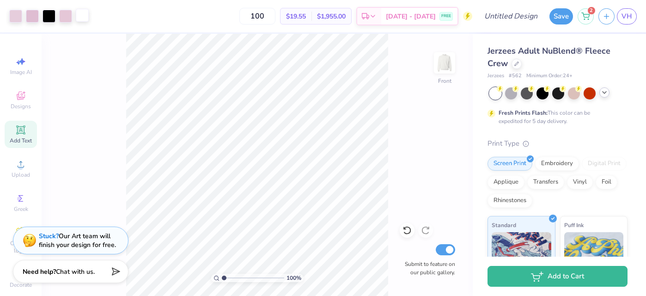
click at [81, 14] on div at bounding box center [82, 15] width 13 height 13
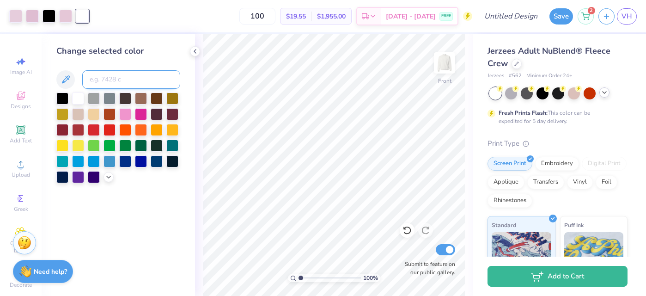
click at [104, 77] on input at bounding box center [131, 79] width 98 height 18
type input "679"
click at [67, 19] on div at bounding box center [65, 15] width 13 height 13
click at [103, 85] on input at bounding box center [131, 79] width 98 height 18
type input "679"
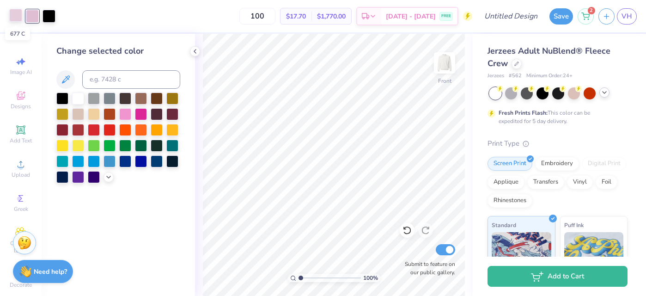
click at [18, 18] on div at bounding box center [15, 15] width 13 height 13
click at [115, 86] on input at bounding box center [131, 79] width 98 height 18
type input "679"
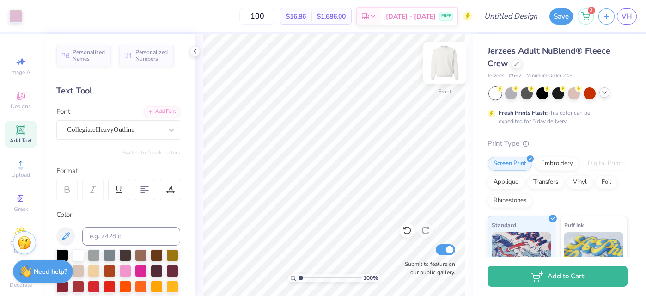
click at [443, 63] on img at bounding box center [444, 62] width 37 height 37
click at [443, 63] on img at bounding box center [444, 63] width 18 height 18
type input "4.77"
type input "3.86"
type input "14.54"
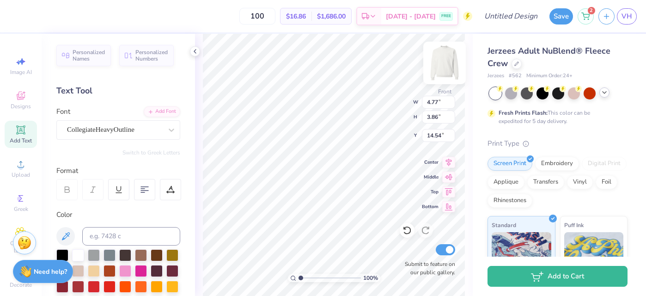
type input "2.95"
type input "3.57"
type input "6.60"
type input "6.70"
type input "3.21"
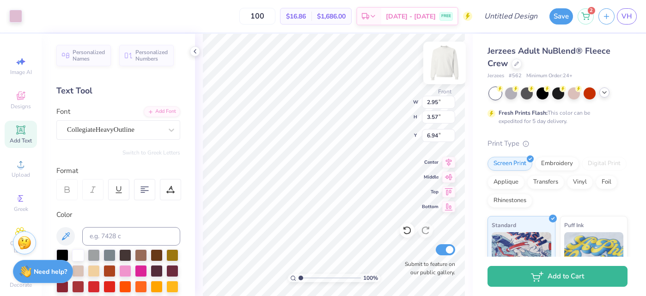
type input "3.82"
click at [410, 233] on icon at bounding box center [406, 229] width 9 height 9
type input "6.47"
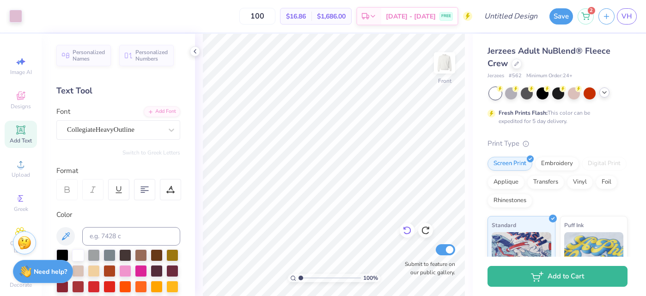
click at [401, 227] on div at bounding box center [406, 230] width 15 height 15
click at [21, 103] on span "Designs" at bounding box center [21, 106] width 20 height 7
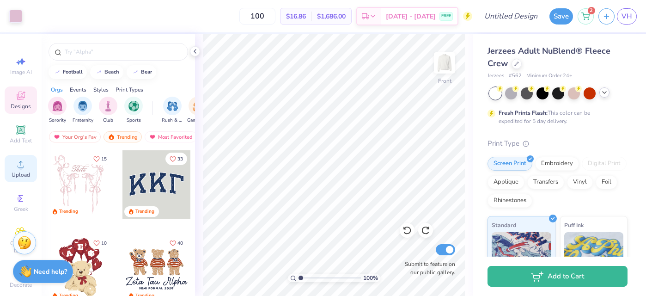
click at [18, 160] on icon at bounding box center [20, 163] width 11 height 11
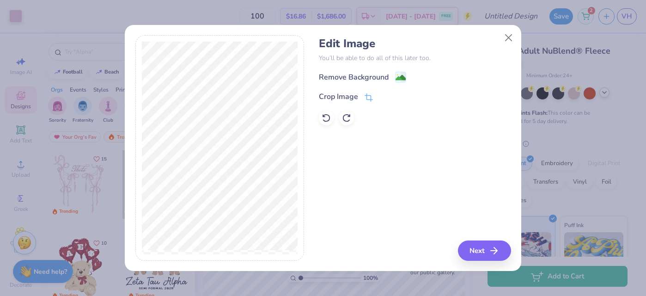
click at [333, 75] on div "Remove Background" at bounding box center [354, 77] width 70 height 11
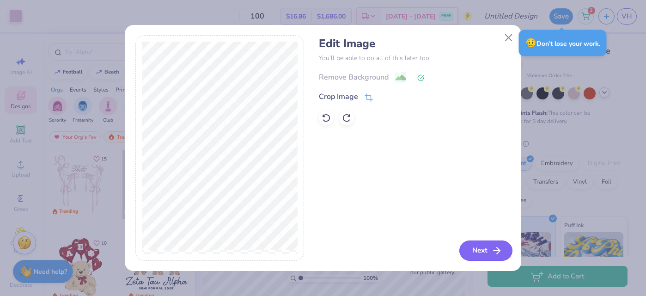
click at [492, 245] on icon "button" at bounding box center [496, 250] width 11 height 11
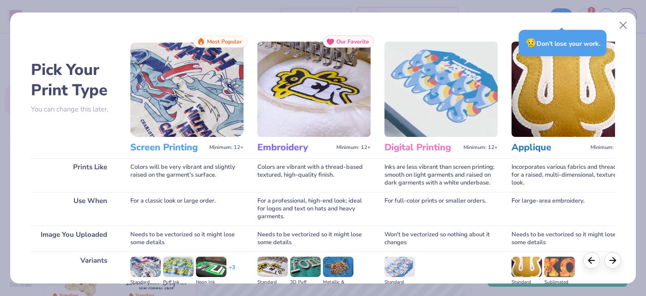
scroll to position [119, 0]
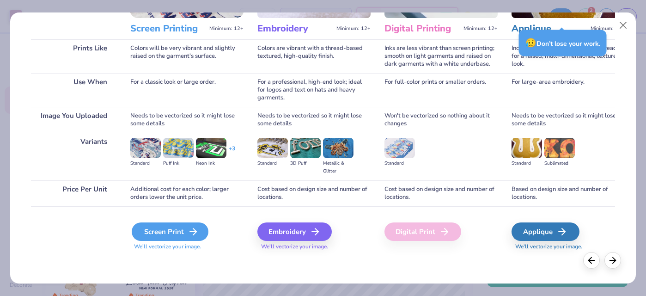
click at [151, 236] on div "Screen Print" at bounding box center [170, 231] width 77 height 18
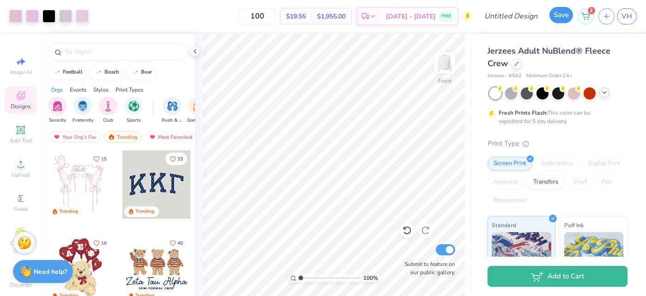
click at [563, 18] on button "Save" at bounding box center [561, 15] width 24 height 16
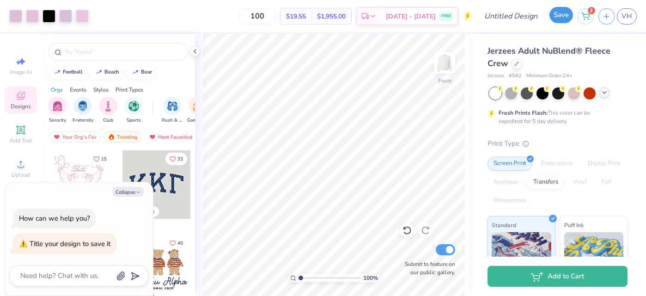
click at [565, 13] on button "Save" at bounding box center [561, 15] width 24 height 16
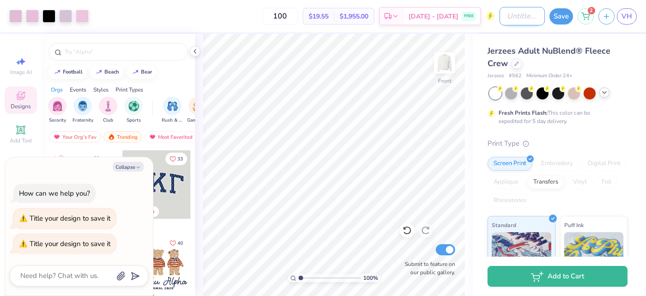
type textarea "x"
click at [508, 21] on input "Design Title" at bounding box center [521, 16] width 45 height 18
type input "1"
type textarea "x"
type input "19"
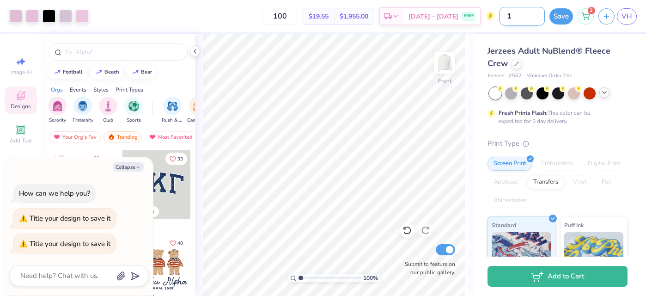
type textarea "x"
type input "191"
type textarea "x"
type input "1913"
type textarea "x"
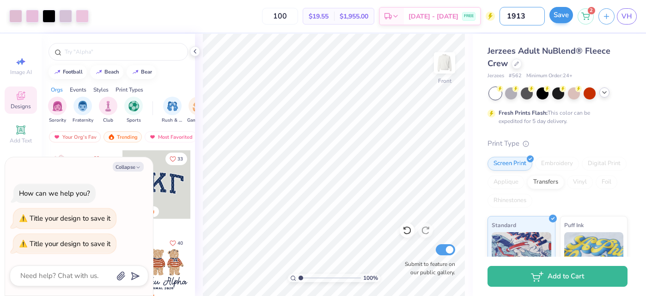
type input "1913"
click at [560, 12] on button "Save" at bounding box center [561, 15] width 24 height 16
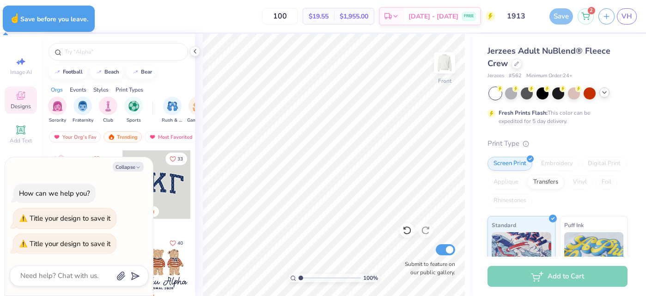
type textarea "x"
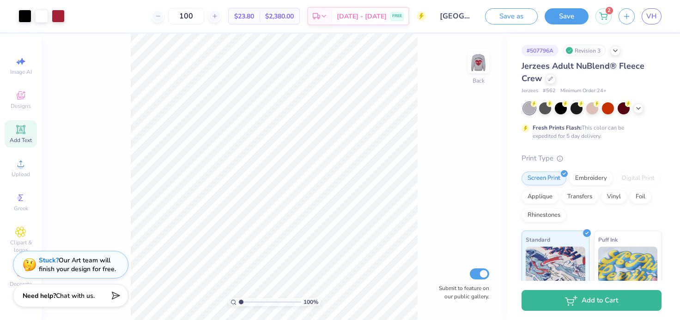
scroll to position [216, 0]
click at [25, 103] on span "Designs" at bounding box center [21, 106] width 20 height 7
